Goal: Register for event/course

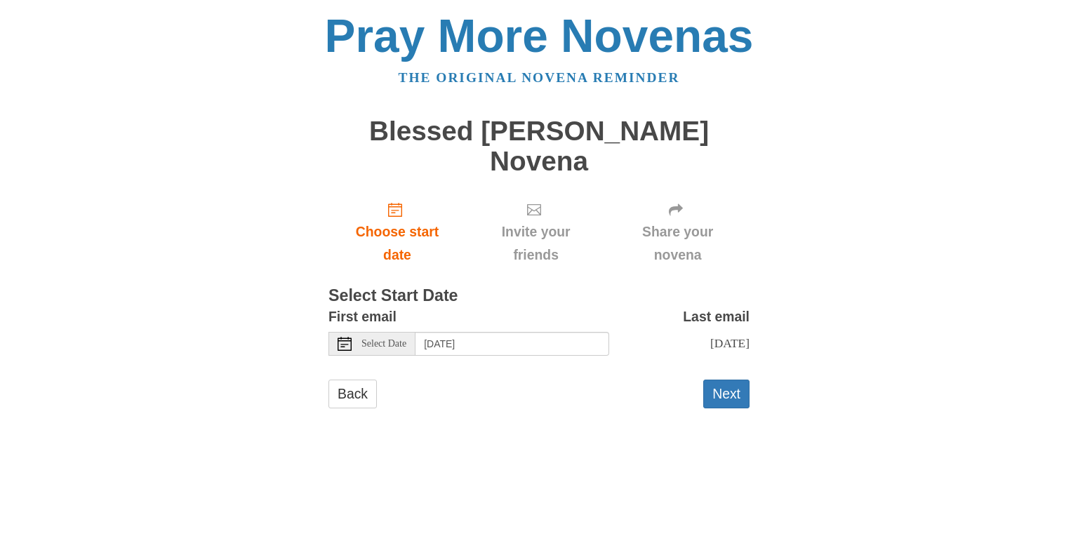
click at [350, 337] on icon at bounding box center [345, 344] width 14 height 14
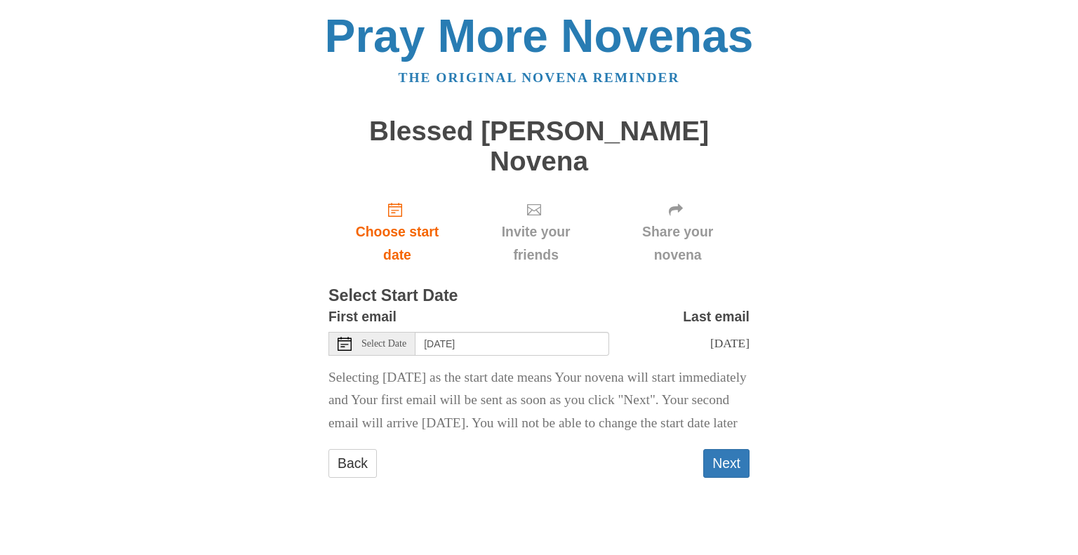
click at [351, 332] on div "Select Date" at bounding box center [372, 344] width 87 height 24
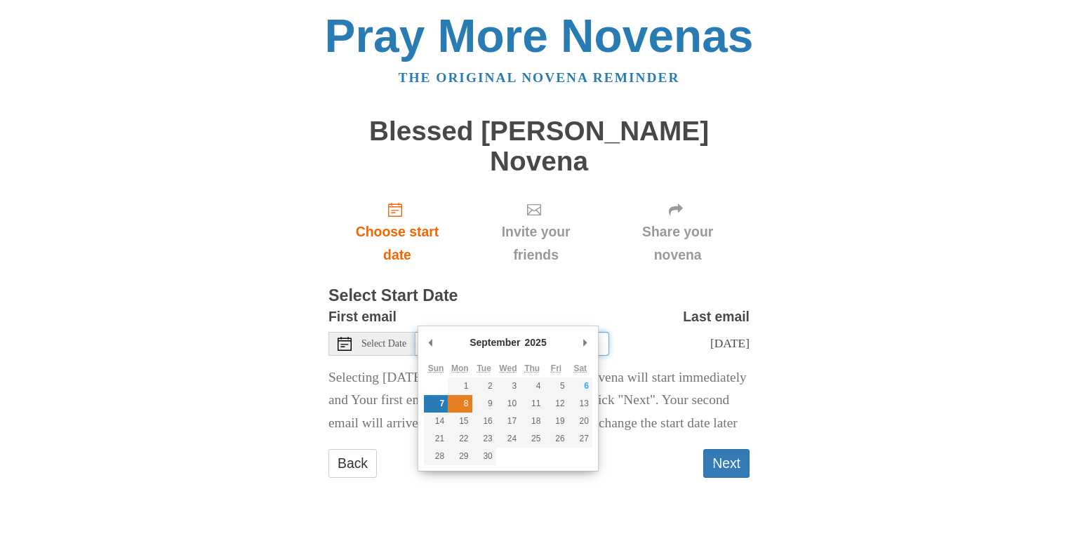
type input "Monday, September 8th"
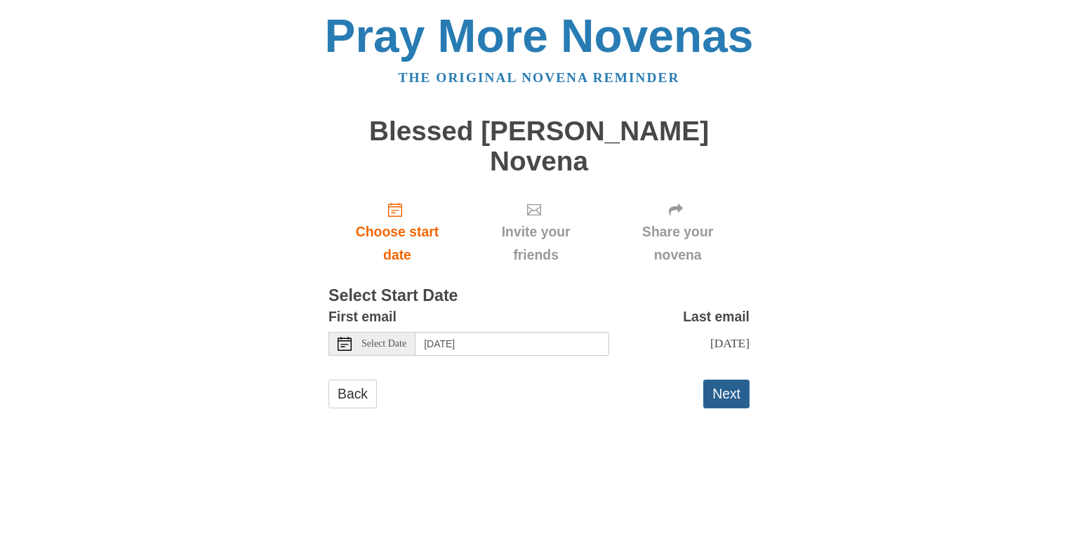
click at [727, 380] on button "Next" at bounding box center [726, 394] width 46 height 29
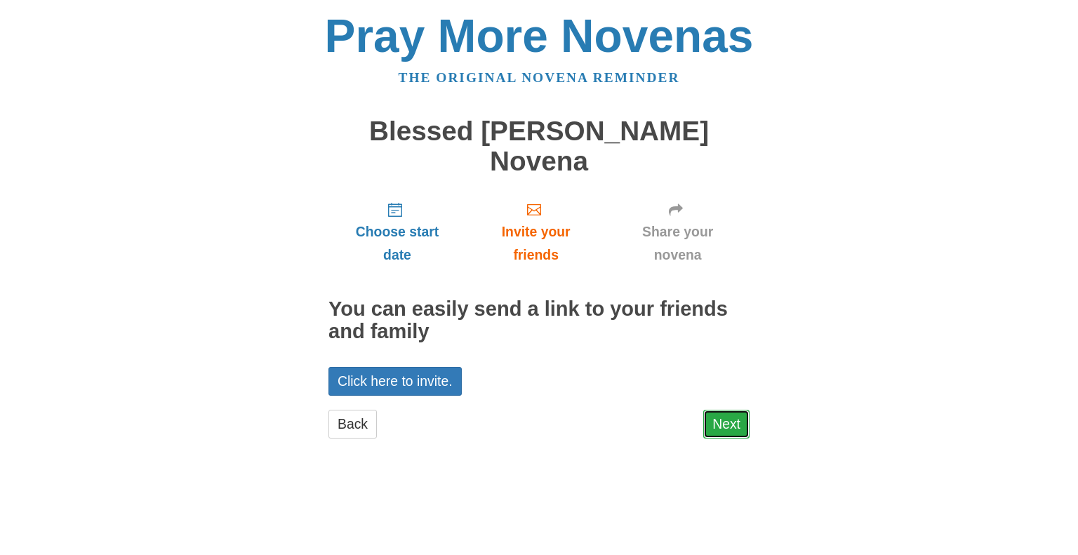
click at [736, 410] on link "Next" at bounding box center [726, 424] width 46 height 29
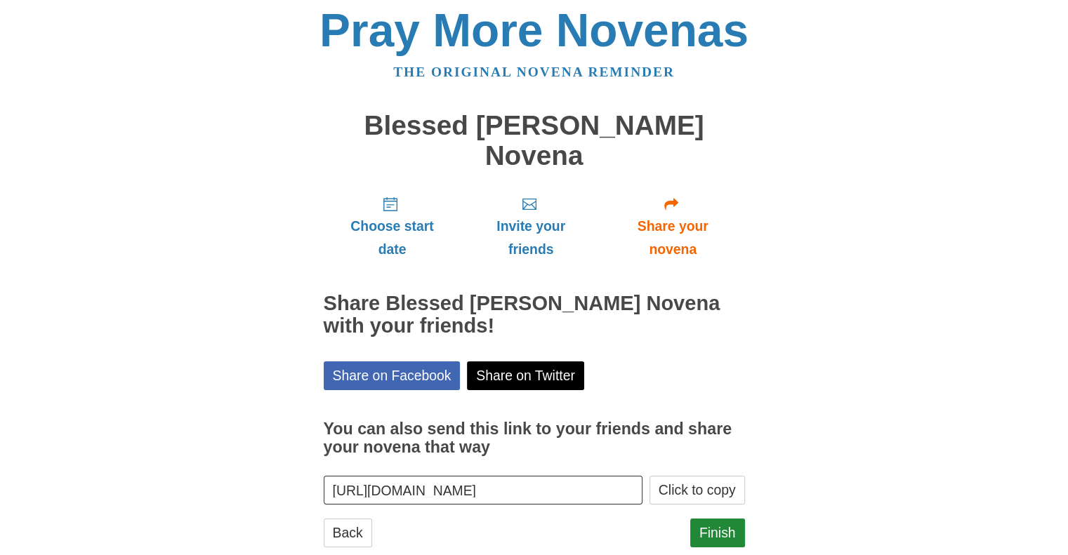
scroll to position [8, 0]
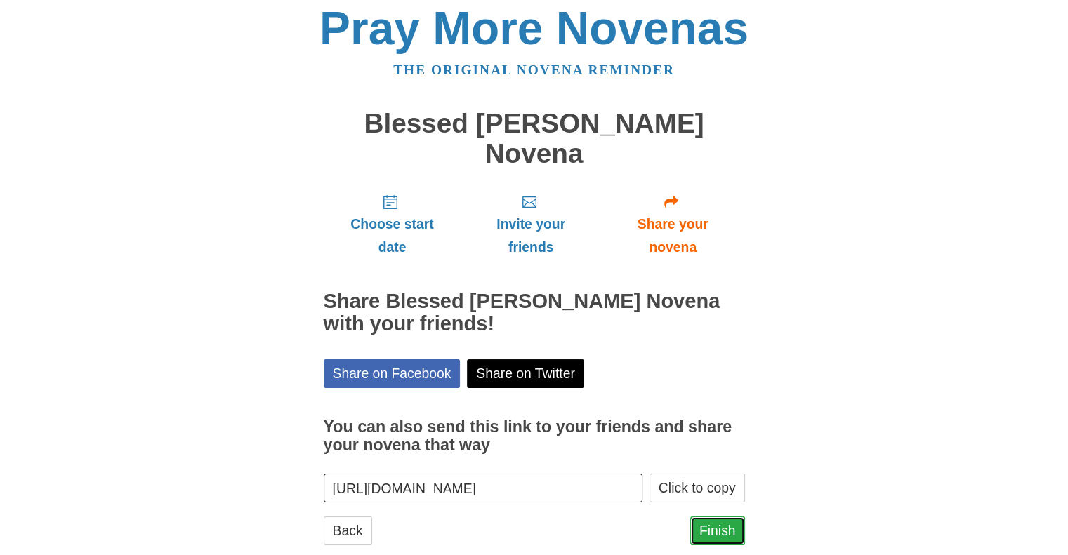
click at [718, 517] on link "Finish" at bounding box center [717, 531] width 55 height 29
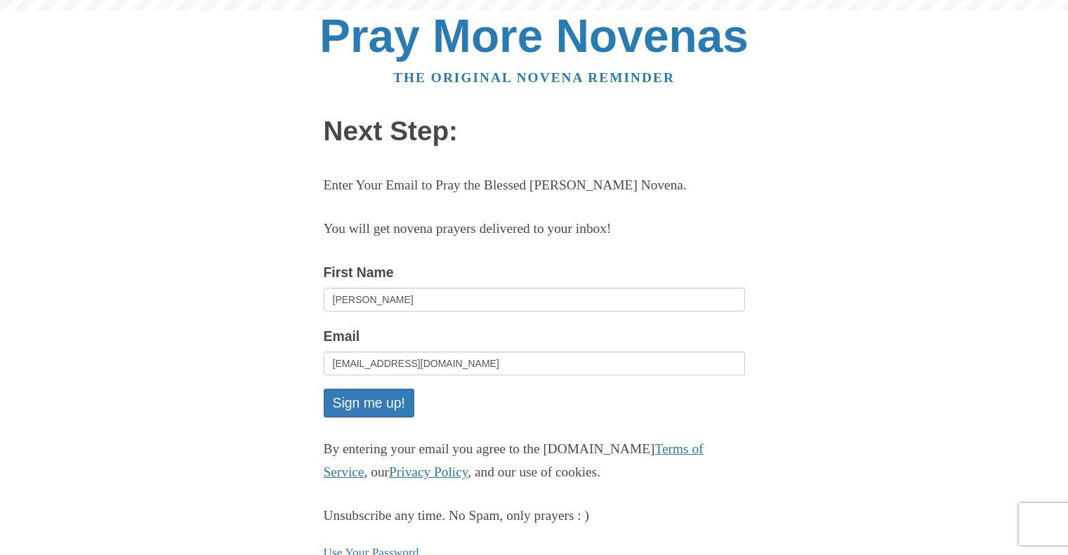
scroll to position [74, 0]
